Goal: Information Seeking & Learning: Learn about a topic

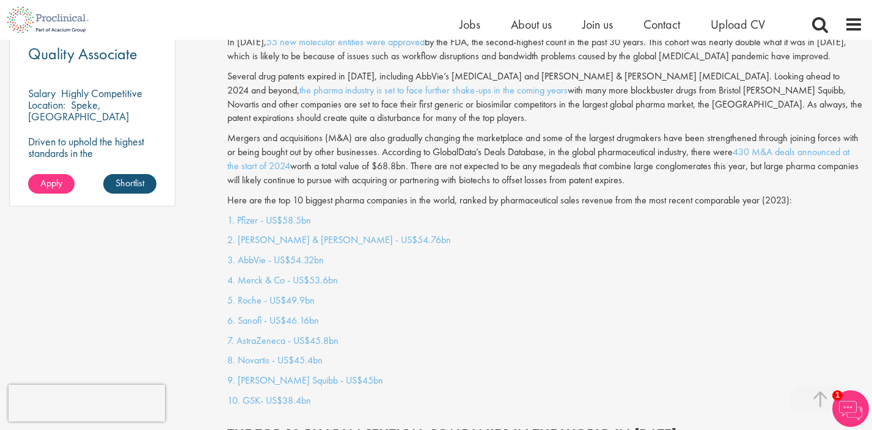
click at [317, 194] on p "Here are the top 10 biggest pharma companies in the world, ranked by pharmaceut…" at bounding box center [545, 201] width 636 height 14
click at [331, 214] on p "1. Pfizer - US$58.5bn" at bounding box center [545, 221] width 636 height 14
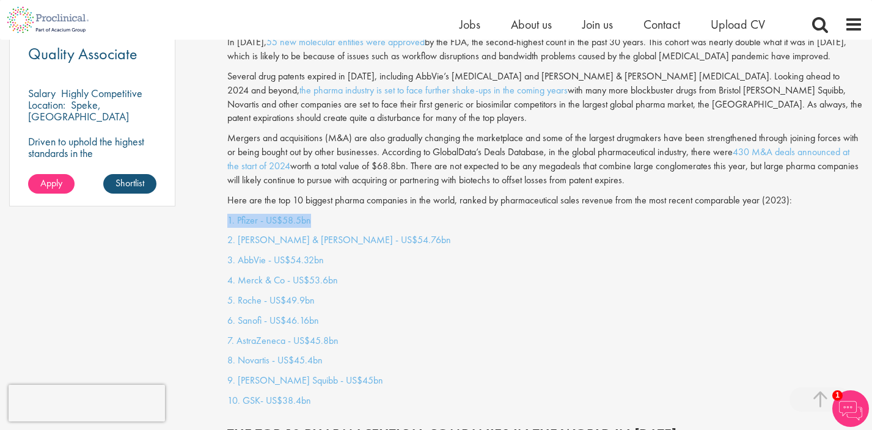
click at [382, 214] on p "1. Pfizer - US$58.5bn" at bounding box center [545, 221] width 636 height 14
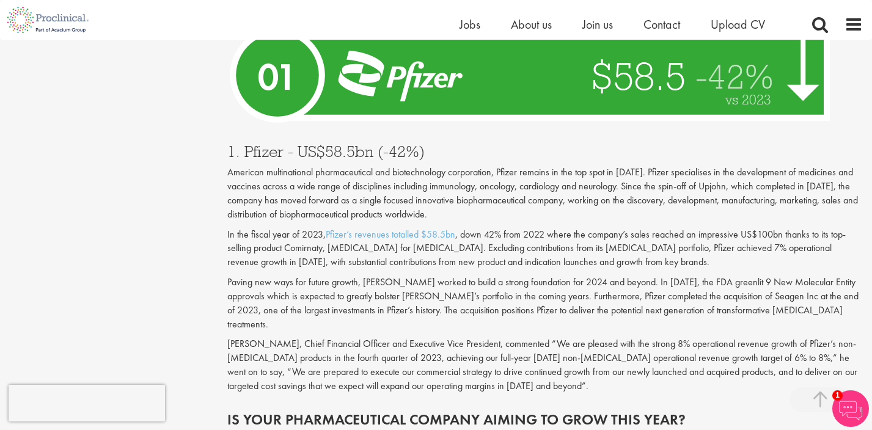
scroll to position [4322, 0]
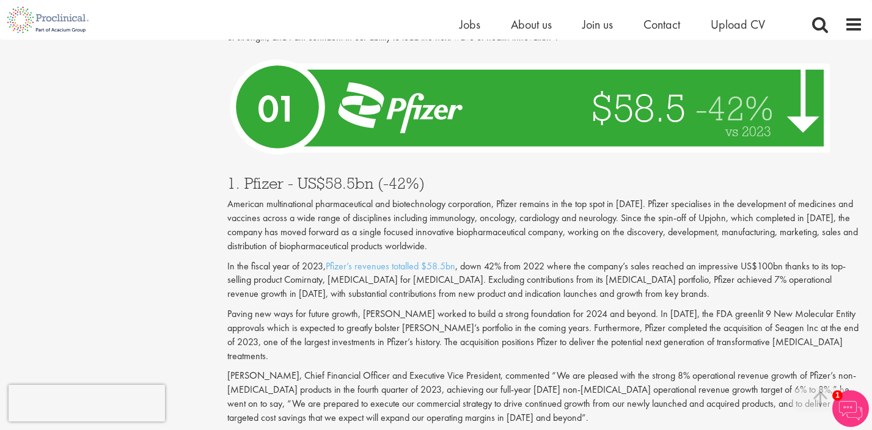
click at [627, 197] on p "American multinational pharmaceutical and biotechnology corporation, Pfizer rem…" at bounding box center [545, 225] width 636 height 56
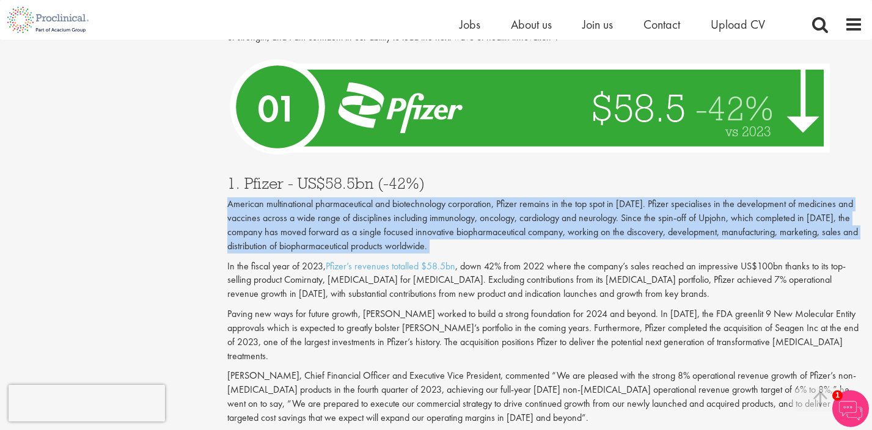
click at [627, 197] on p "American multinational pharmaceutical and biotechnology corporation, Pfizer rem…" at bounding box center [545, 225] width 636 height 56
click at [708, 197] on p "American multinational pharmaceutical and biotechnology corporation, Pfizer rem…" at bounding box center [545, 225] width 636 height 56
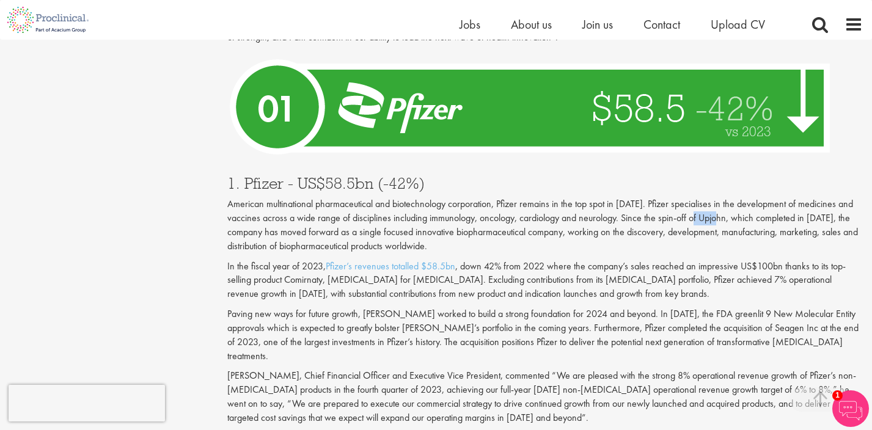
click at [708, 197] on p "American multinational pharmaceutical and biotechnology corporation, Pfizer rem…" at bounding box center [545, 225] width 636 height 56
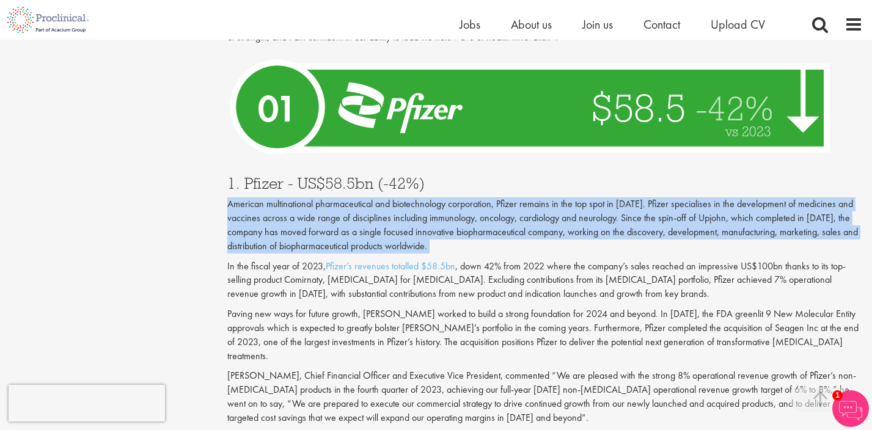
click at [708, 197] on p "American multinational pharmaceutical and biotechnology corporation, Pfizer rem…" at bounding box center [545, 225] width 636 height 56
click at [688, 197] on p "American multinational pharmaceutical and biotechnology corporation, Pfizer rem…" at bounding box center [545, 225] width 636 height 56
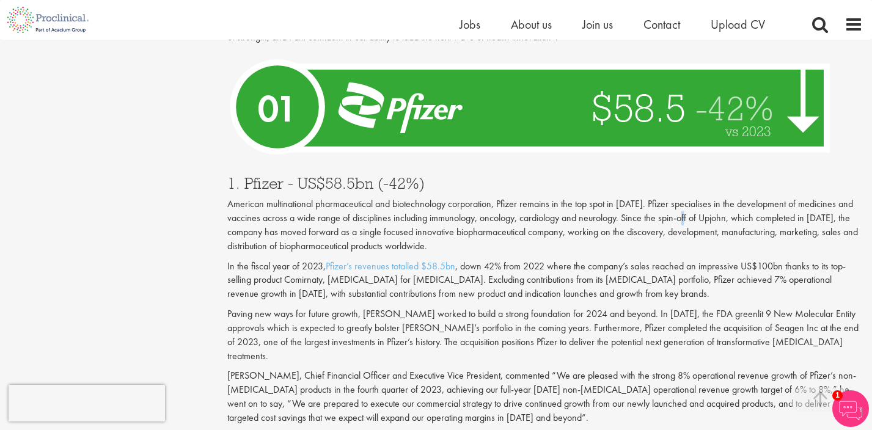
click at [688, 197] on p "American multinational pharmaceutical and biotechnology corporation, Pfizer rem…" at bounding box center [545, 225] width 636 height 56
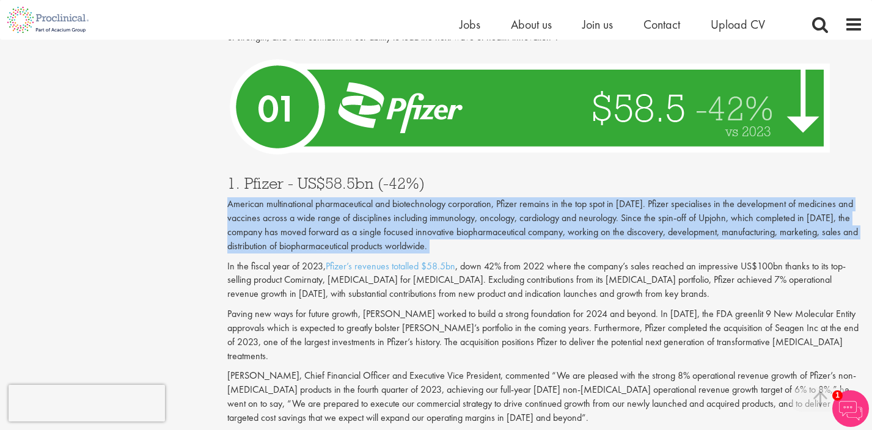
click at [688, 197] on p "American multinational pharmaceutical and biotechnology corporation, Pfizer rem…" at bounding box center [545, 225] width 636 height 56
click at [537, 197] on p "American multinational pharmaceutical and biotechnology corporation, Pfizer rem…" at bounding box center [545, 225] width 636 height 56
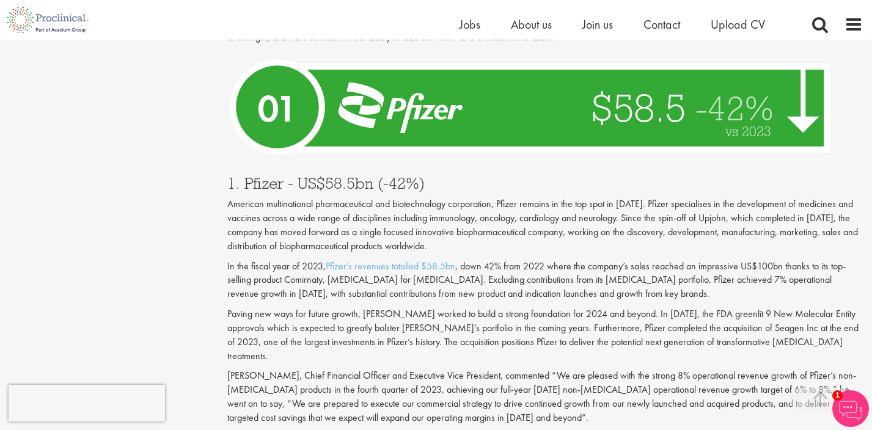
click at [539, 197] on p "American multinational pharmaceutical and biotechnology corporation, Pfizer rem…" at bounding box center [545, 225] width 636 height 56
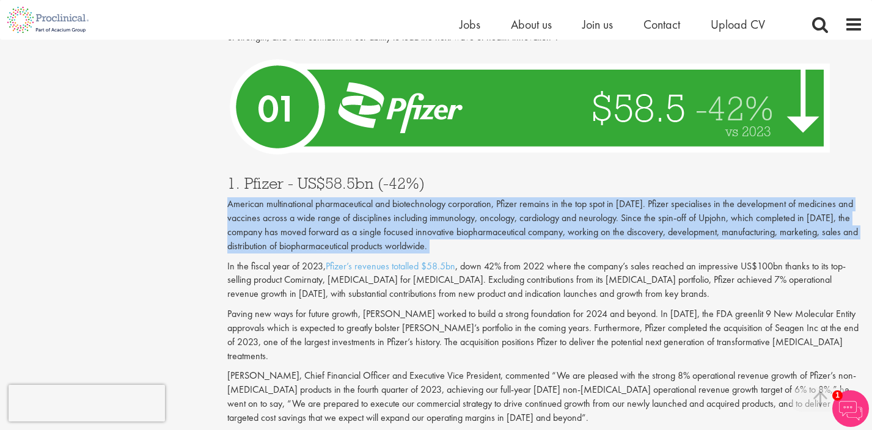
click at [539, 197] on p "American multinational pharmaceutical and biotechnology corporation, Pfizer rem…" at bounding box center [545, 225] width 636 height 56
click at [495, 197] on p "American multinational pharmaceutical and biotechnology corporation, Pfizer rem…" at bounding box center [545, 225] width 636 height 56
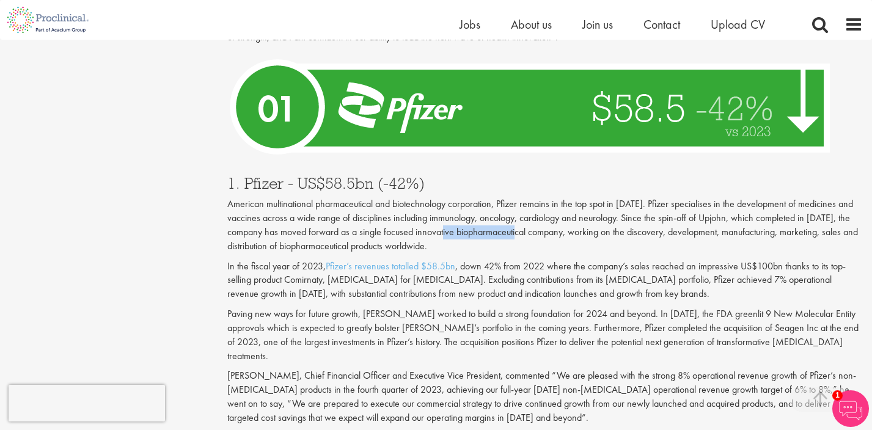
click at [495, 197] on p "American multinational pharmaceutical and biotechnology corporation, Pfizer rem…" at bounding box center [545, 225] width 636 height 56
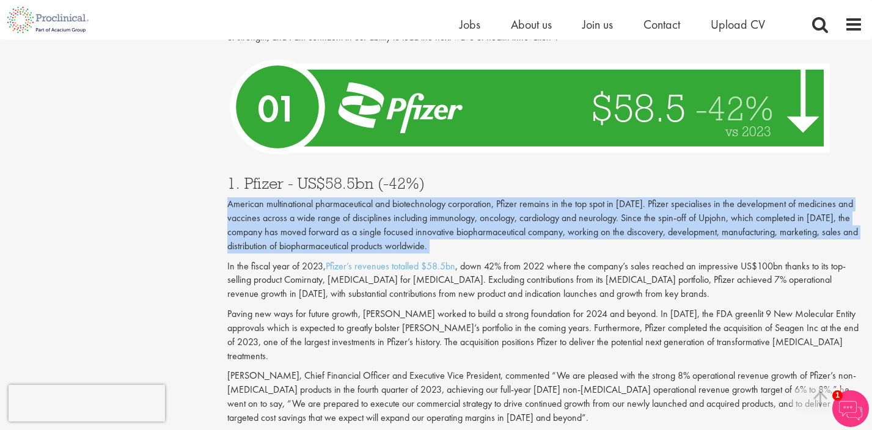
click at [495, 197] on p "American multinational pharmaceutical and biotechnology corporation, Pfizer rem…" at bounding box center [545, 225] width 636 height 56
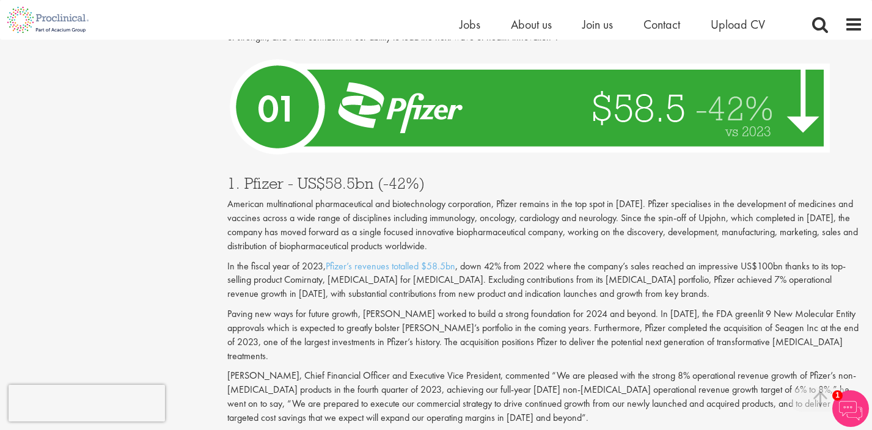
click at [492, 170] on div "1. Pfizer - US$58.5bn (-42%) American multinational pharmaceutical and biotechn…" at bounding box center [545, 297] width 654 height 268
click at [238, 197] on p "American multinational pharmaceutical and biotechnology corporation, Pfizer rem…" at bounding box center [545, 225] width 636 height 56
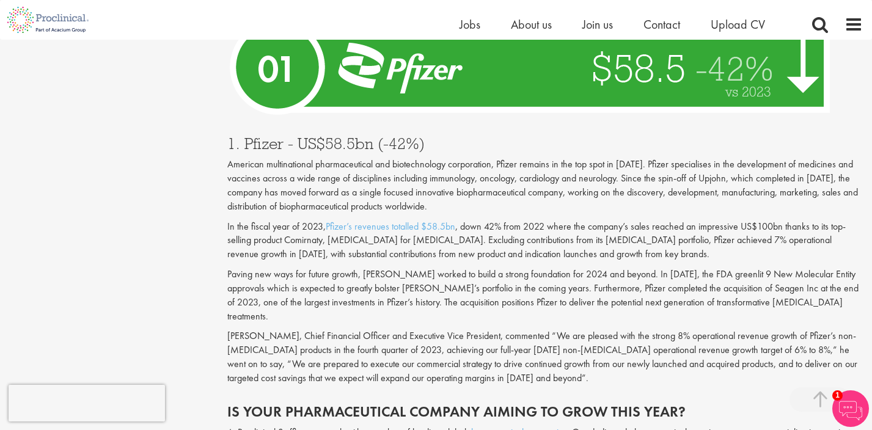
scroll to position [4383, 0]
